Goal: Task Accomplishment & Management: Manage account settings

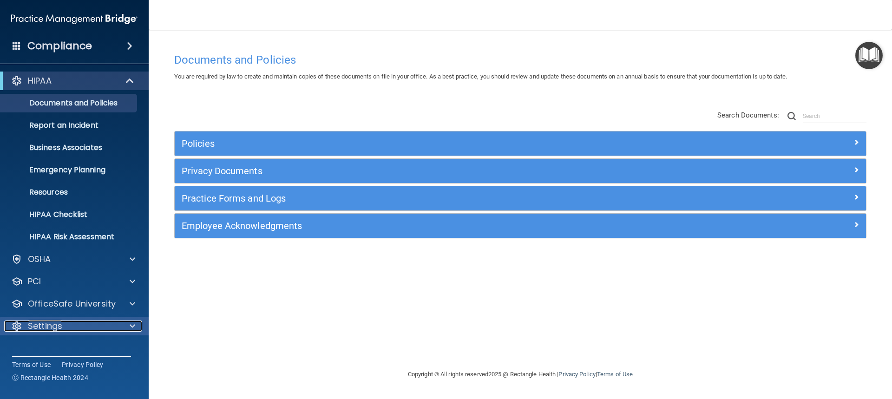
click at [131, 326] on span at bounding box center [133, 325] width 6 height 11
click at [69, 352] on p "My Account" at bounding box center [69, 348] width 127 height 9
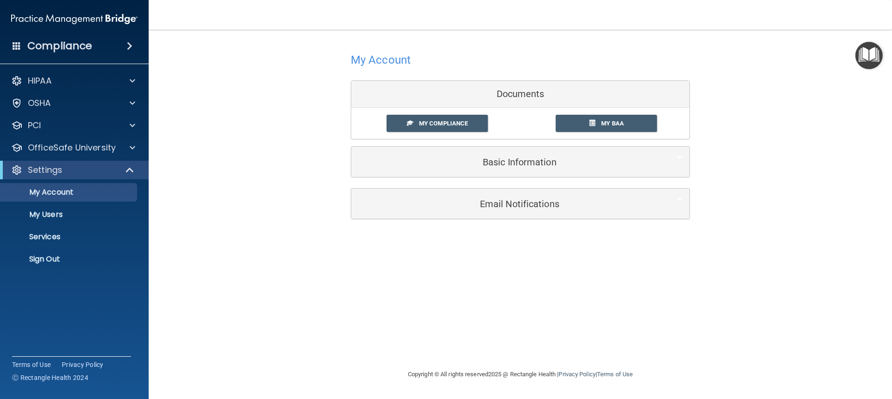
click at [485, 308] on div "My Account Documents My Compliance My Compliance My BAA Basic Information Full …" at bounding box center [520, 199] width 706 height 320
click at [68, 252] on link "Sign Out" at bounding box center [64, 259] width 146 height 19
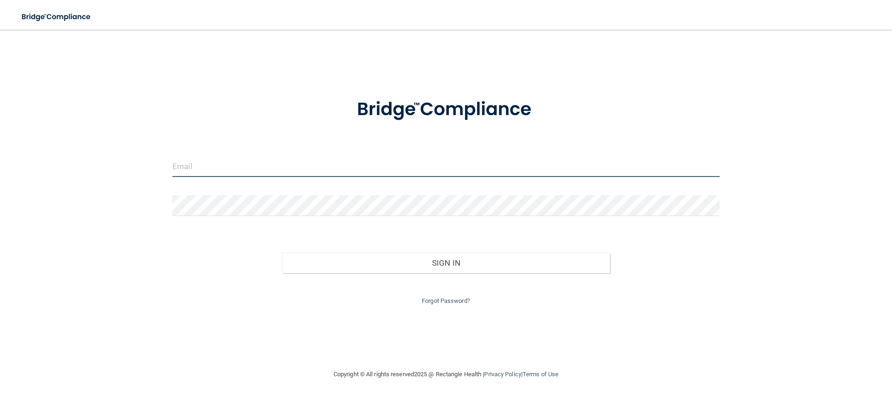
click at [345, 166] on input "email" at bounding box center [445, 166] width 547 height 21
type input "[EMAIL_ADDRESS][DOMAIN_NAME]"
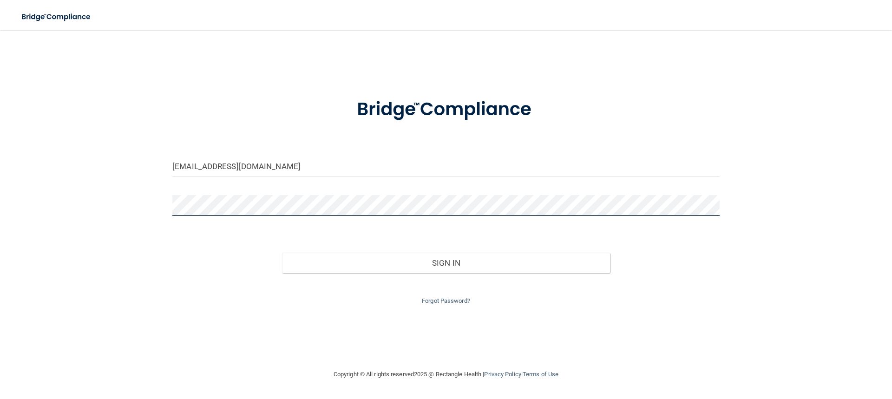
click at [282, 253] on button "Sign In" at bounding box center [446, 263] width 328 height 20
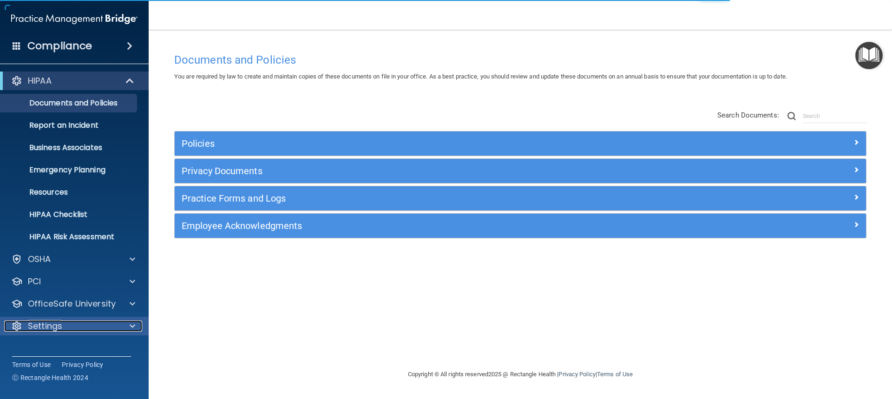
click at [59, 327] on p "Settings" at bounding box center [45, 325] width 34 height 11
click at [56, 347] on p "My Account" at bounding box center [69, 348] width 127 height 9
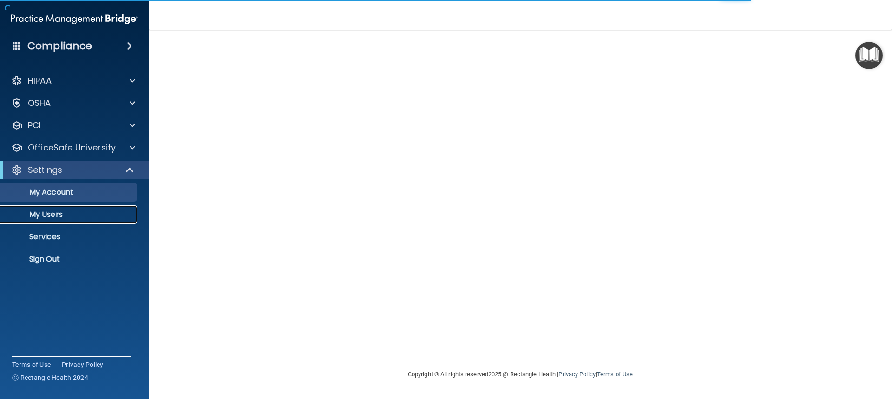
click at [52, 213] on p "My Users" at bounding box center [69, 214] width 127 height 9
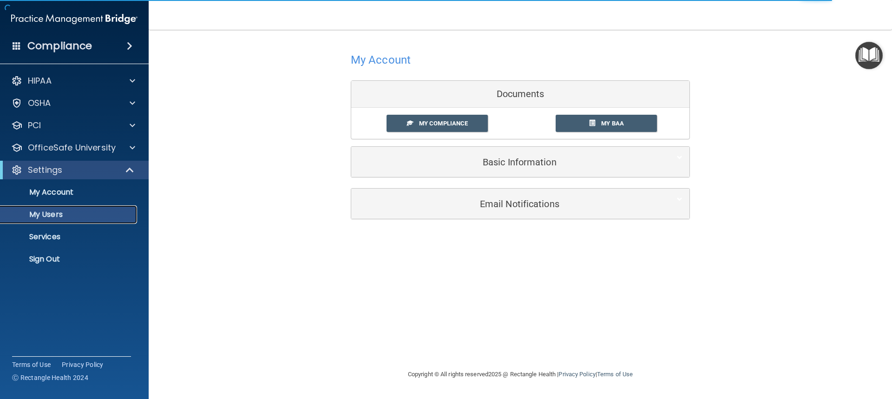
click at [66, 213] on p "My Users" at bounding box center [69, 214] width 127 height 9
select select "20"
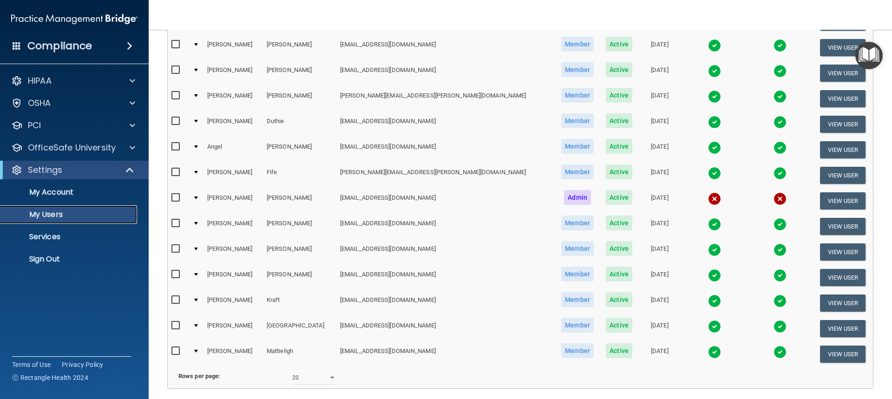
scroll to position [370, 0]
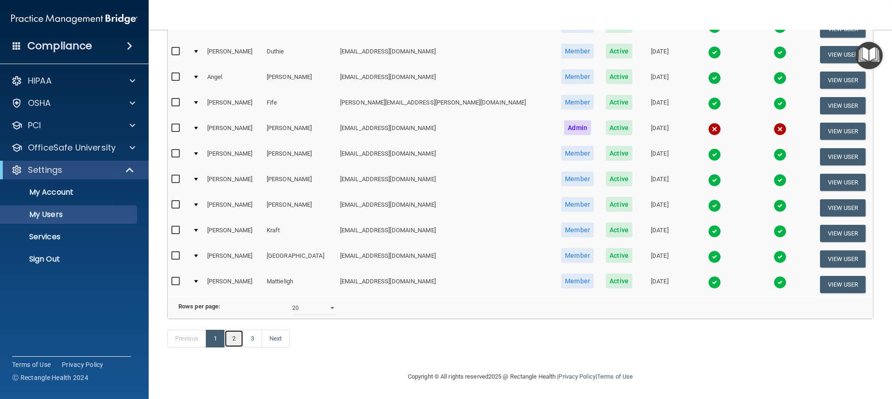
click at [237, 338] on link "2" at bounding box center [233, 339] width 19 height 18
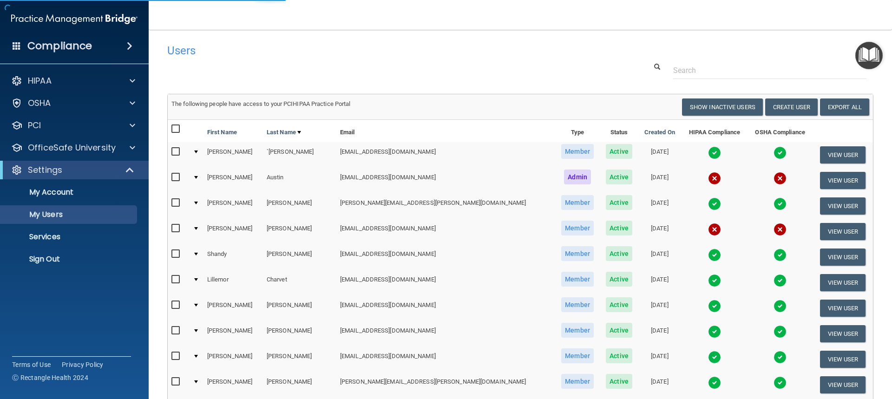
select select "20"
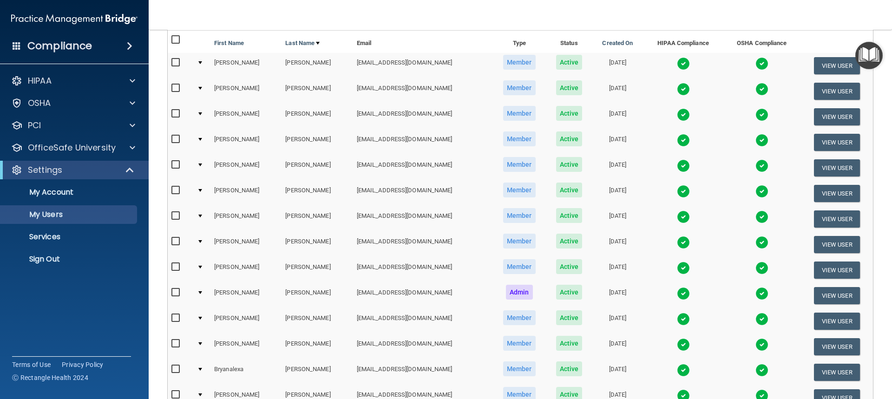
scroll to position [93, 0]
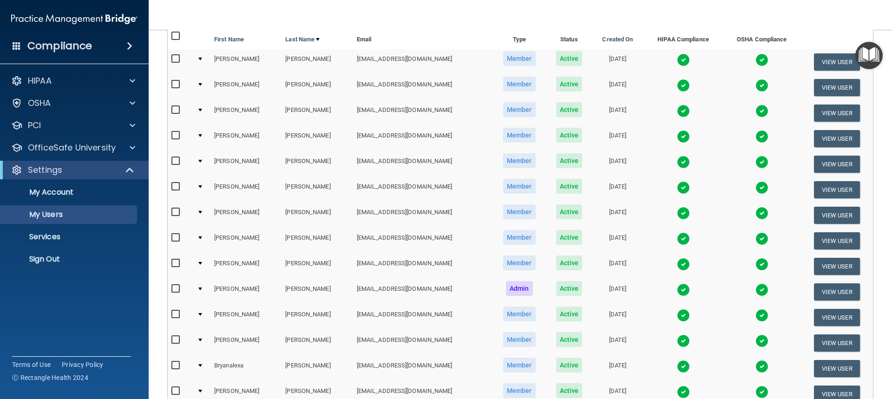
click at [173, 263] on input "checkbox" at bounding box center [176, 263] width 11 height 7
checkbox input "true"
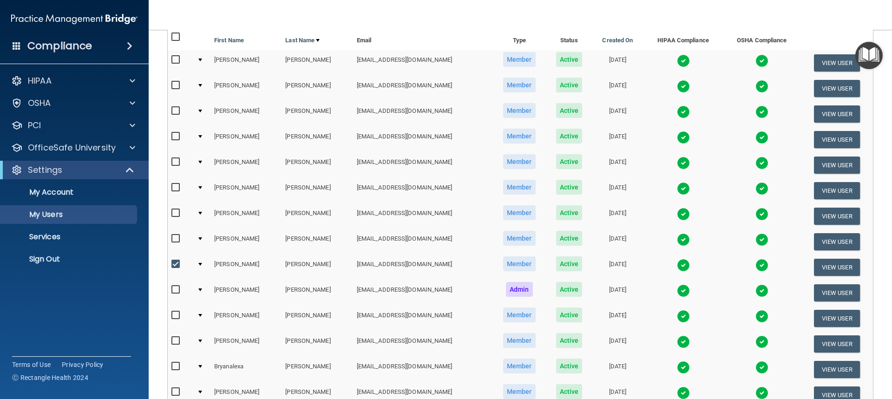
scroll to position [94, 0]
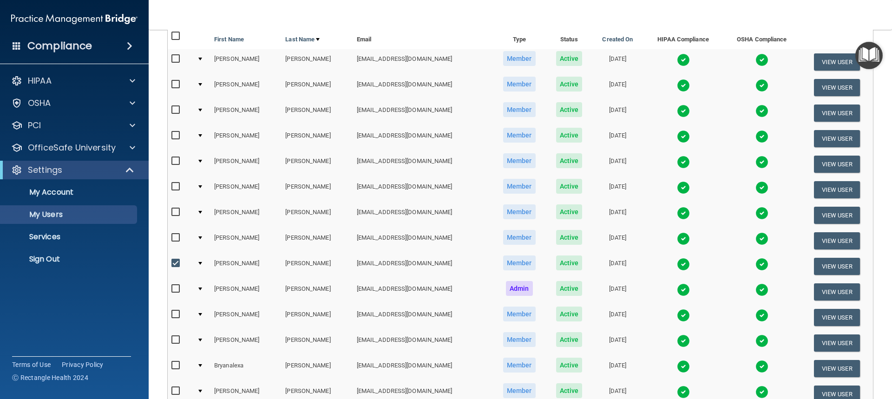
click at [199, 262] on div at bounding box center [200, 263] width 4 height 3
click at [682, 262] on img at bounding box center [683, 264] width 13 height 13
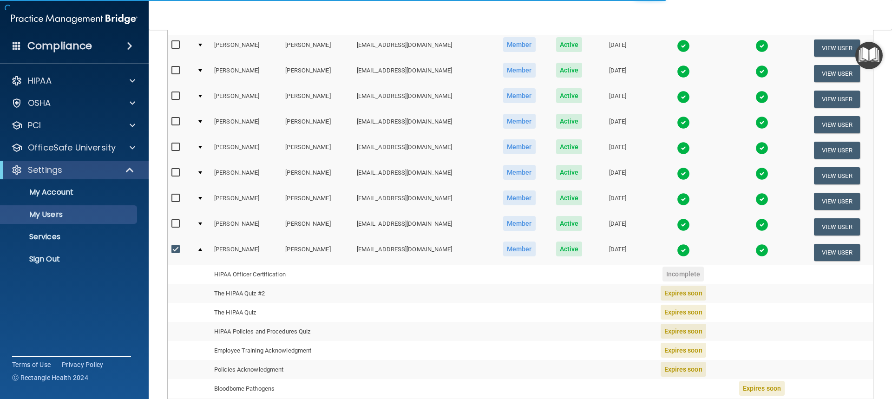
scroll to position [233, 0]
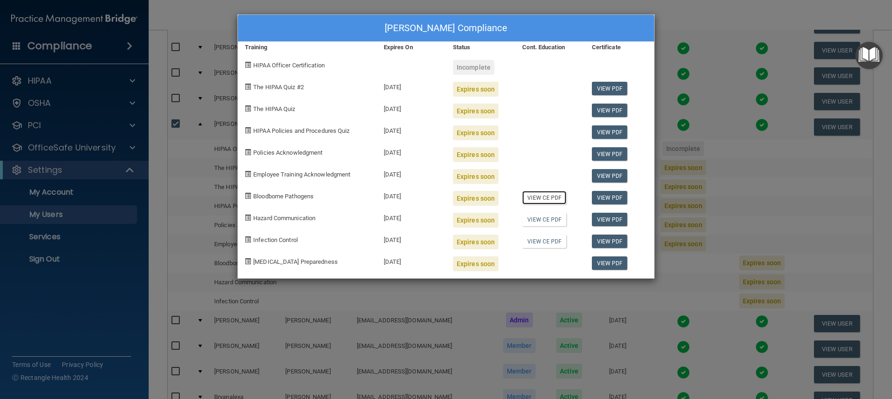
click at [546, 197] on link "View CE PDF" at bounding box center [544, 197] width 44 height 13
click at [727, 23] on div "Kathleen Palomarez's Compliance Training Expires On Status Cont. Education Cert…" at bounding box center [446, 199] width 892 height 399
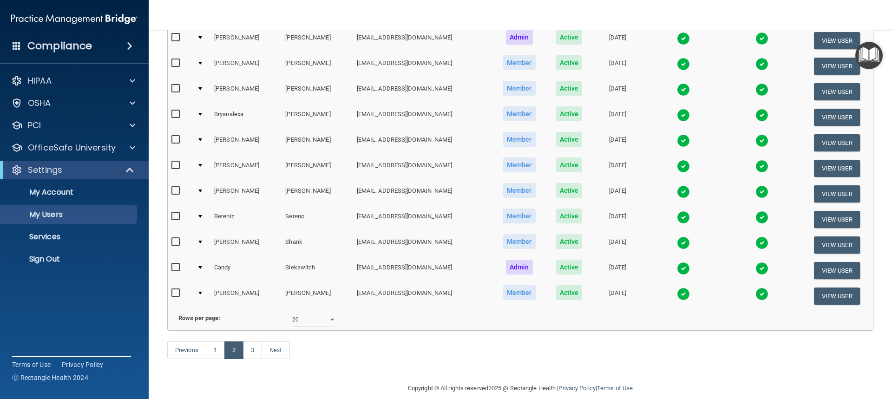
scroll to position [541, 0]
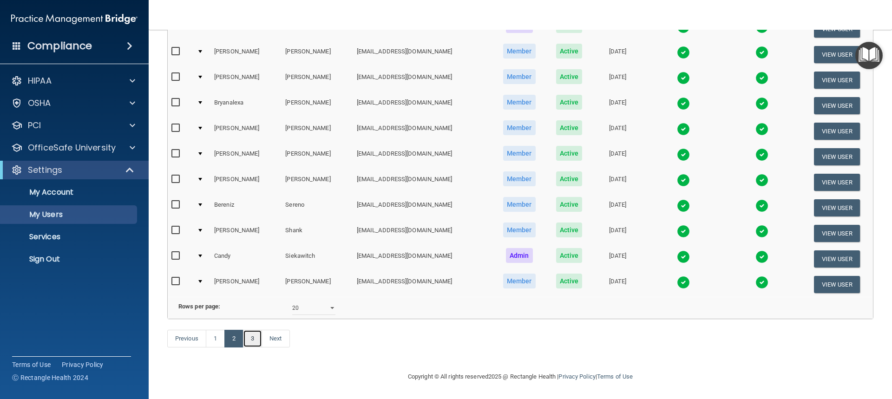
click at [251, 339] on link "3" at bounding box center [252, 339] width 19 height 18
select select "20"
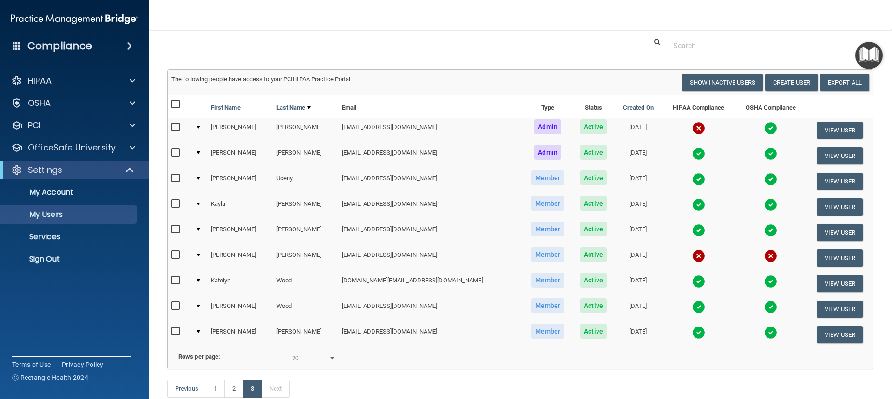
scroll to position [46, 0]
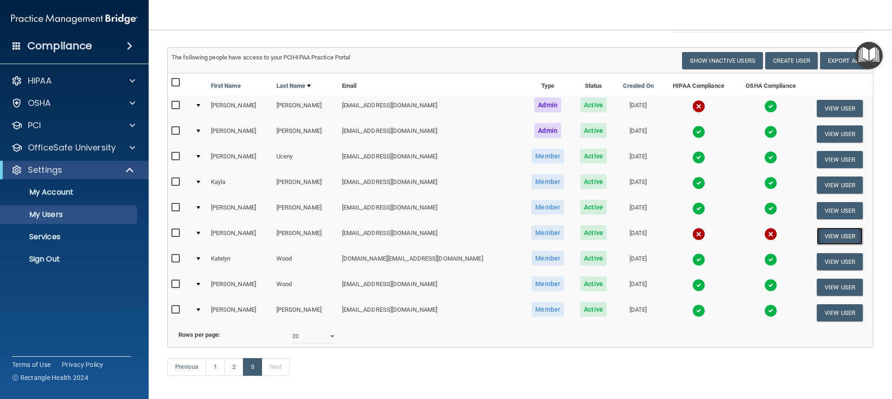
click at [830, 235] on button "View User" at bounding box center [839, 236] width 46 height 17
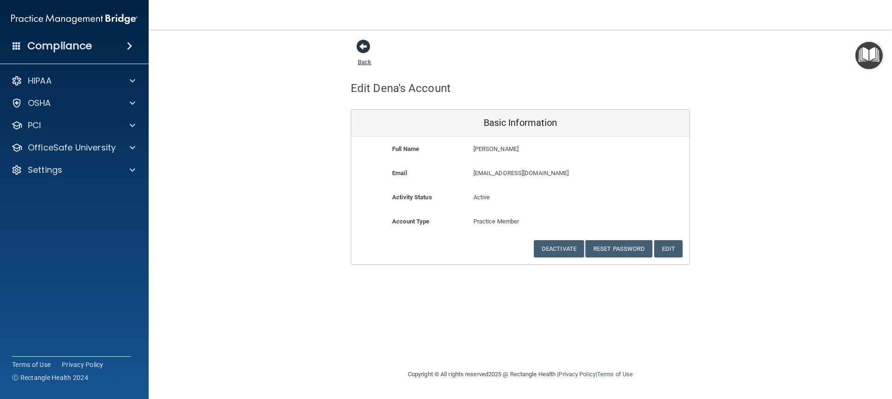
click at [360, 45] on span at bounding box center [363, 46] width 14 height 14
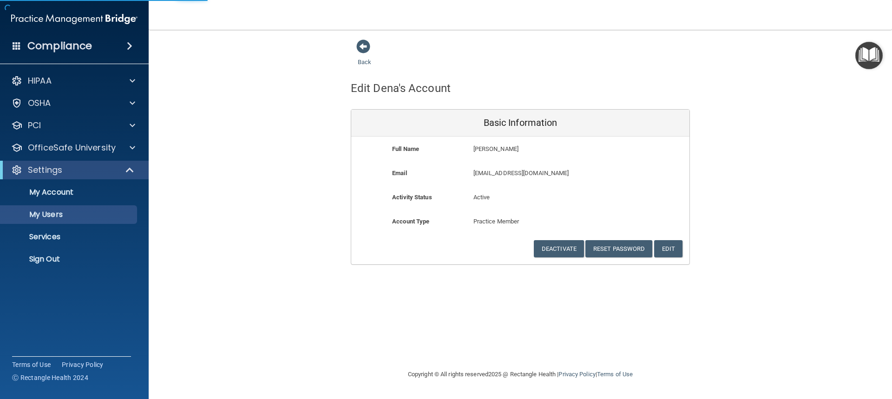
select select "20"
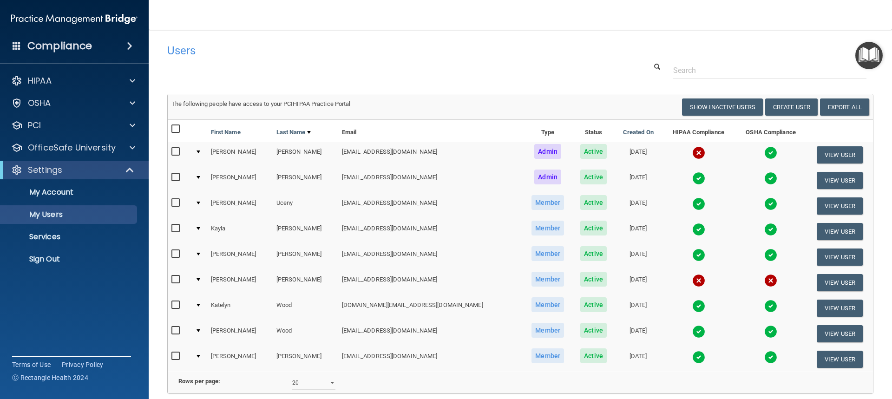
click at [204, 278] on td at bounding box center [199, 283] width 16 height 26
click at [200, 280] on div at bounding box center [198, 279] width 4 height 3
drag, startPoint x: 202, startPoint y: 280, endPoint x: 195, endPoint y: 278, distance: 7.6
click at [200, 279] on div at bounding box center [198, 279] width 4 height 3
click at [177, 278] on input "checkbox" at bounding box center [176, 279] width 11 height 7
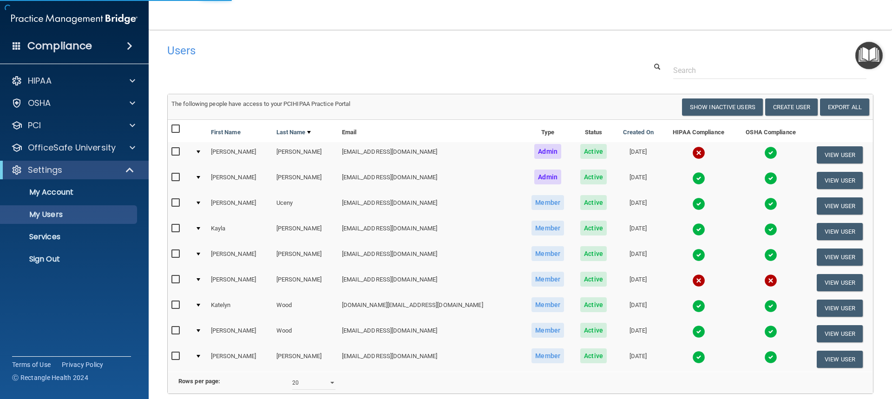
checkbox input "true"
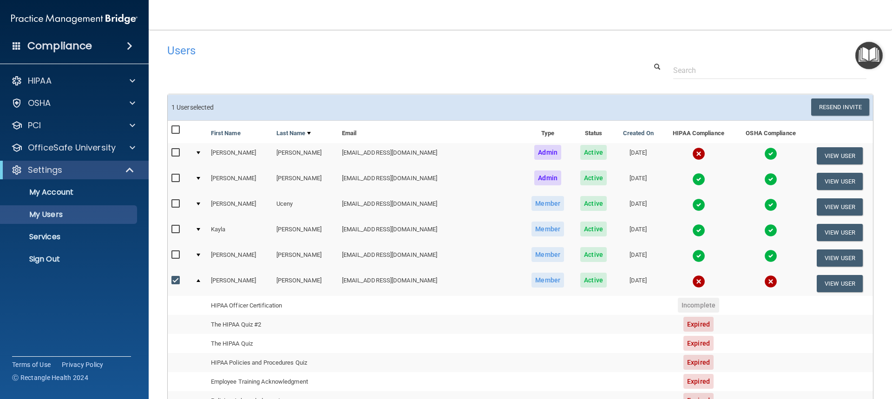
click at [200, 280] on div at bounding box center [198, 280] width 4 height 3
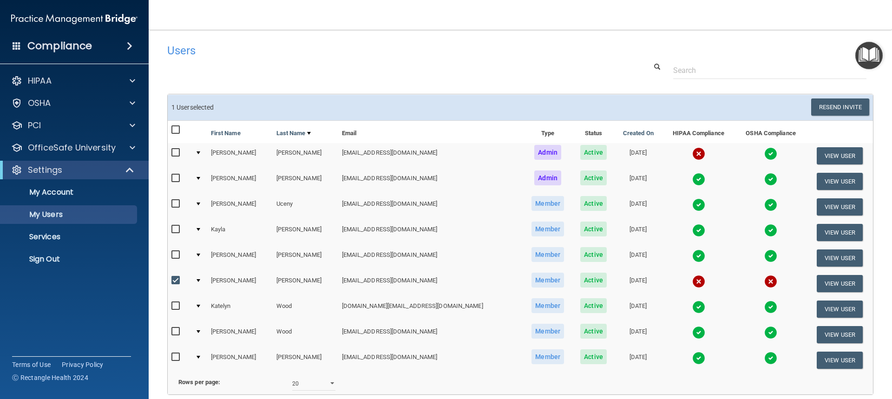
click at [692, 281] on img at bounding box center [698, 281] width 13 height 13
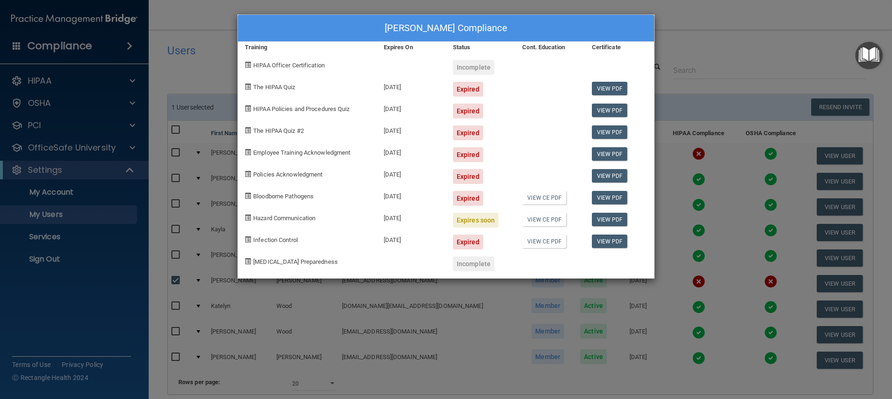
click at [698, 14] on div "Dena Wilhelm's Compliance Training Expires On Status Cont. Education Certificat…" at bounding box center [446, 199] width 892 height 399
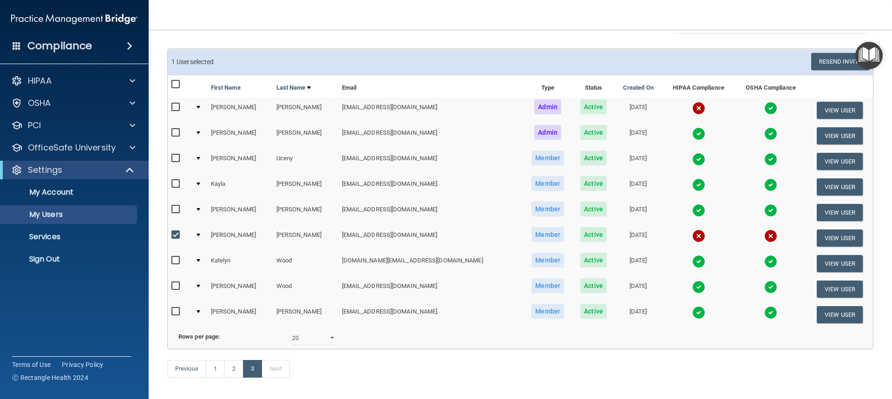
scroll to position [90, 0]
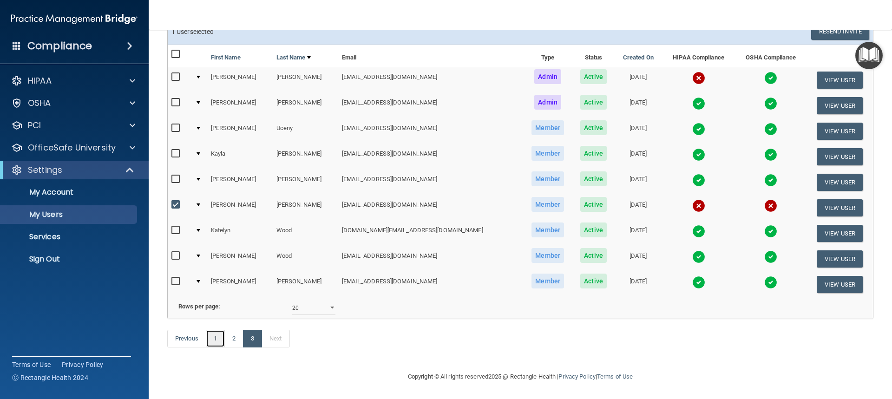
click at [217, 338] on link "1" at bounding box center [215, 339] width 19 height 18
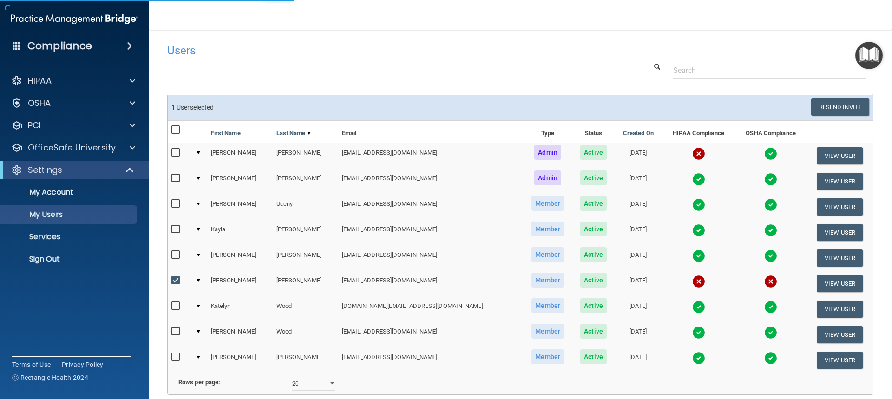
select select "20"
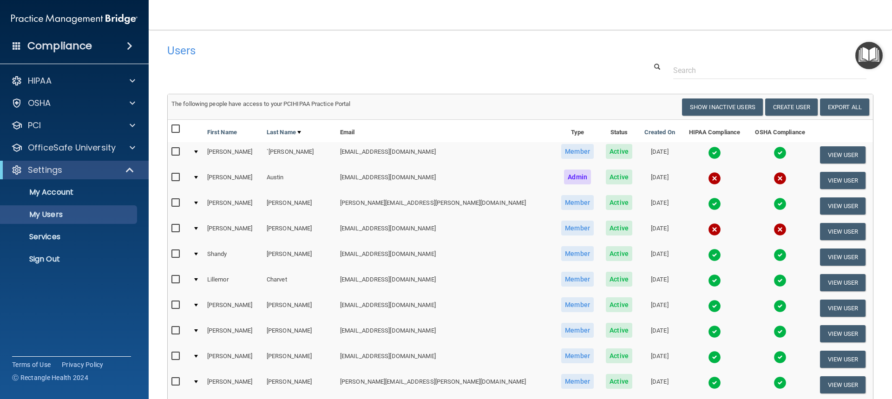
click at [708, 179] on img at bounding box center [714, 178] width 13 height 13
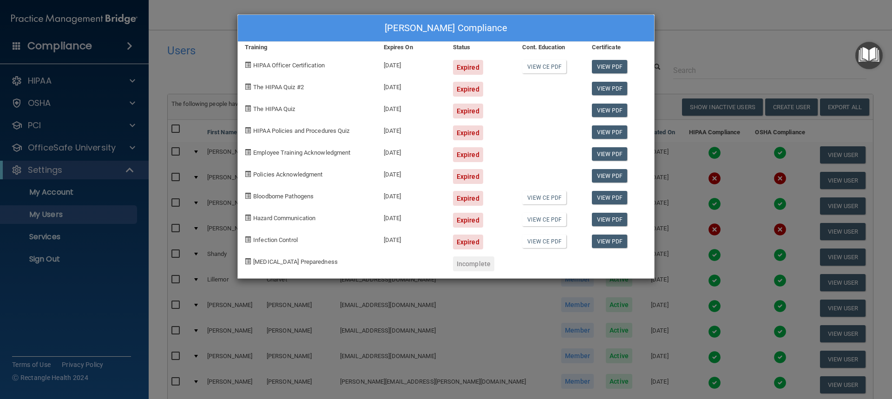
click at [705, 10] on div "Ross Austin's Compliance Training Expires On Status Cont. Education Certificate…" at bounding box center [446, 199] width 892 height 399
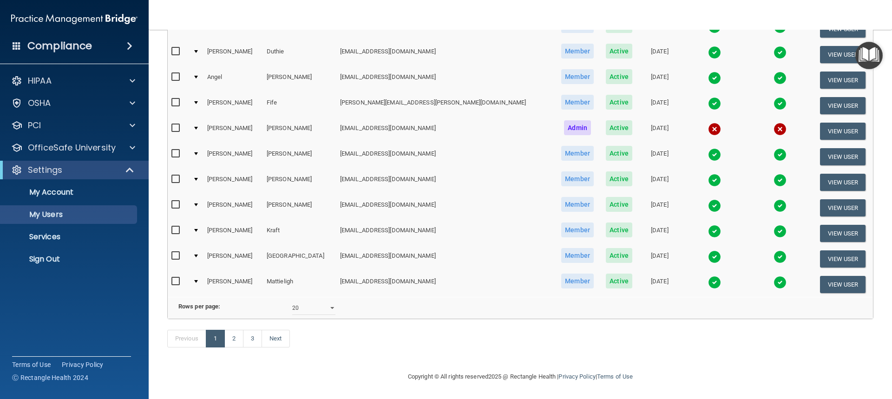
scroll to position [370, 0]
click at [236, 341] on link "2" at bounding box center [233, 339] width 19 height 18
select select "20"
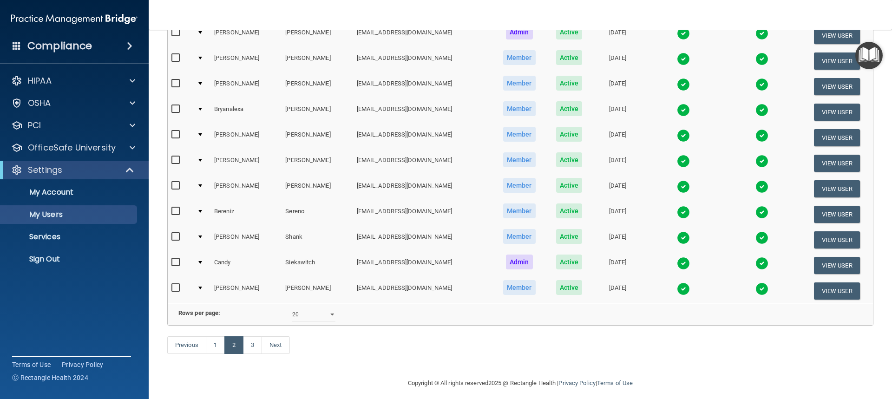
scroll to position [370, 0]
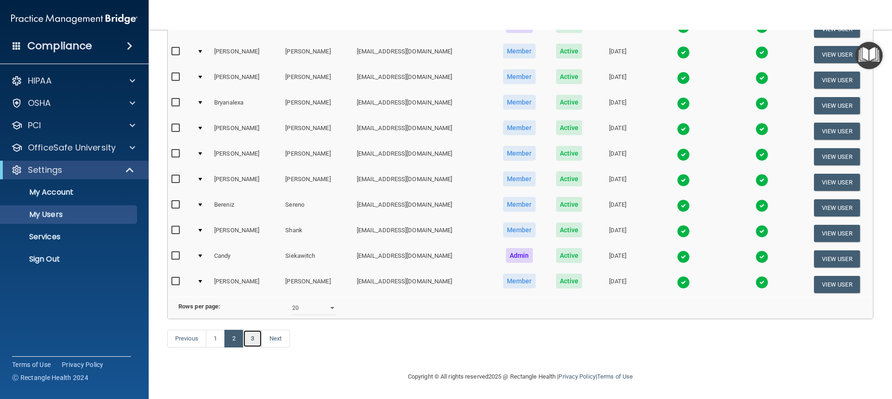
click at [255, 341] on link "3" at bounding box center [252, 339] width 19 height 18
select select "20"
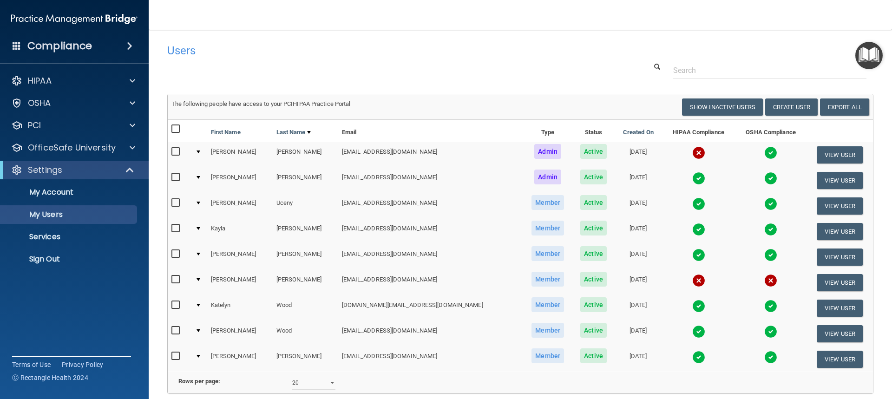
click at [692, 153] on img at bounding box center [698, 152] width 13 height 13
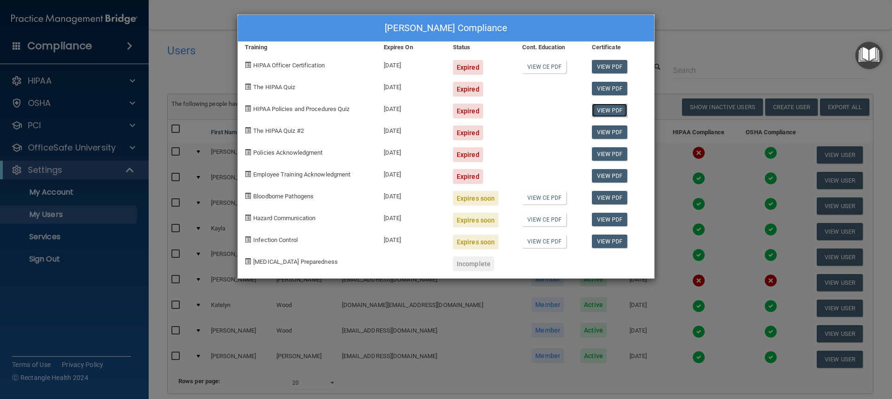
click at [607, 108] on link "View PDF" at bounding box center [610, 110] width 36 height 13
click at [714, 41] on div "Christopher Trammel's Compliance Training Expires On Status Cont. Education Cer…" at bounding box center [446, 199] width 892 height 399
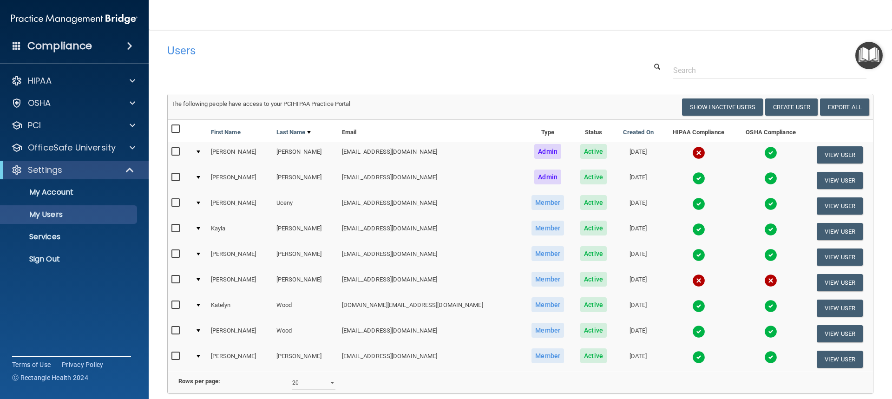
click at [692, 281] on img at bounding box center [698, 280] width 13 height 13
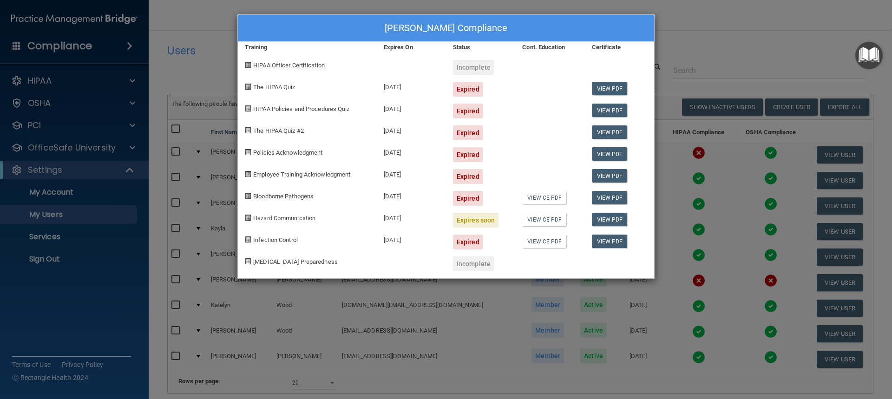
click at [720, 27] on div "Dena Wilhelm's Compliance Training Expires On Status Cont. Education Certificat…" at bounding box center [446, 199] width 892 height 399
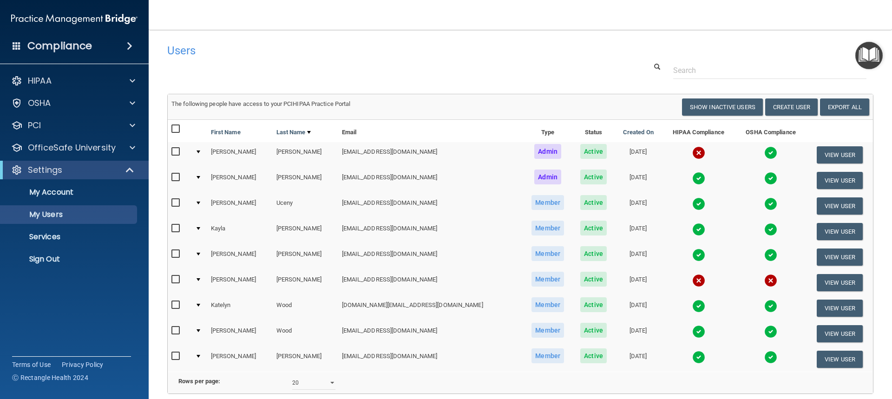
click at [530, 66] on div at bounding box center [520, 70] width 720 height 17
click at [48, 104] on p "OSHA" at bounding box center [39, 103] width 23 height 11
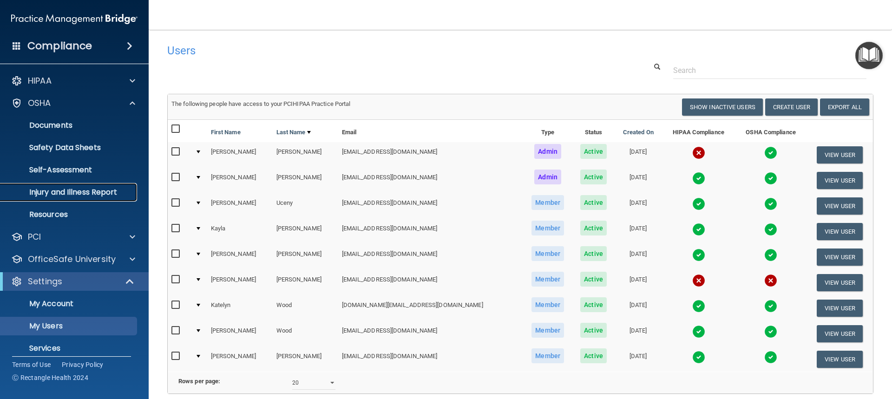
click at [84, 192] on p "Injury and Illness Report" at bounding box center [69, 192] width 127 height 9
